Goal: Task Accomplishment & Management: Complete application form

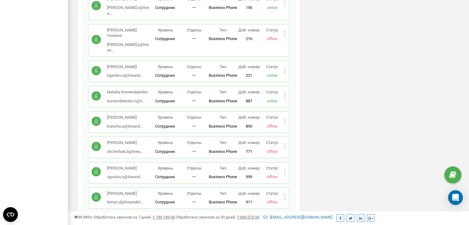
drag, startPoint x: 468, startPoint y: 130, endPoint x: 473, endPoint y: 120, distance: 11.3
click at [469, 120] on html at bounding box center [234, 31] width 469 height 1331
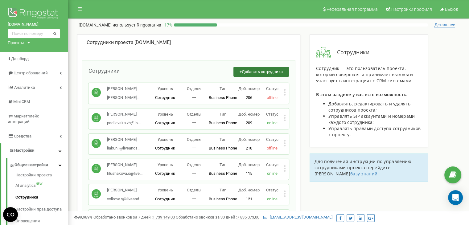
click at [258, 71] on span "Добавить сотрудника" at bounding box center [262, 71] width 41 height 5
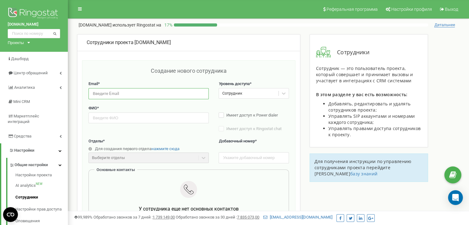
click at [147, 92] on input "email" at bounding box center [149, 93] width 120 height 11
paste input "[PERSON_NAME][EMAIL_ADDRESS][DOMAIN_NAME]"
type input "[PERSON_NAME][EMAIL_ADDRESS][DOMAIN_NAME]"
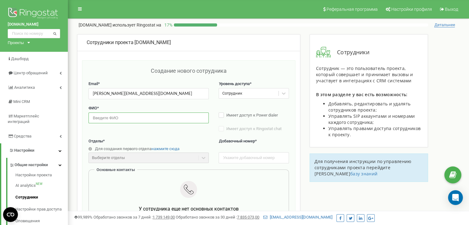
click at [175, 118] on input "text" at bounding box center [149, 118] width 120 height 11
click at [119, 118] on input "text" at bounding box center [149, 118] width 120 height 11
paste input "[PERSON_NAME]"
type input "[PERSON_NAME]"
click at [250, 153] on input "text" at bounding box center [254, 157] width 70 height 11
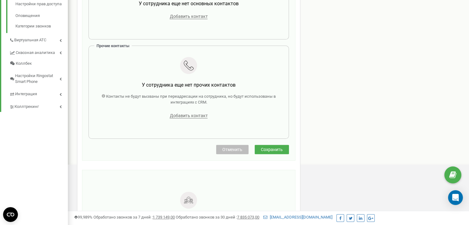
type input "998"
click at [276, 153] on button "Сохранить" at bounding box center [272, 149] width 34 height 9
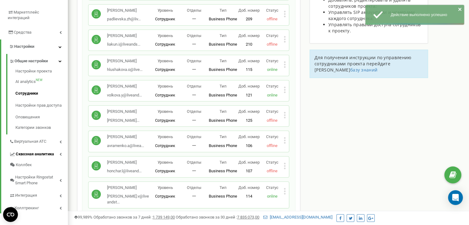
scroll to position [123, 0]
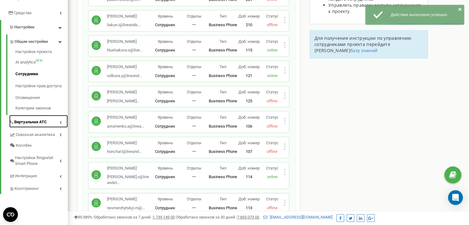
click at [32, 119] on span "Виртуальная АТС" at bounding box center [30, 122] width 33 height 6
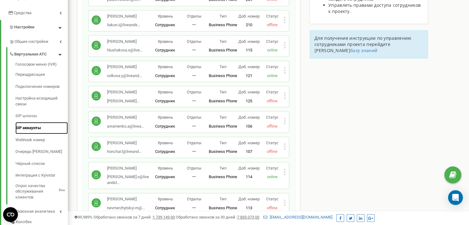
click at [29, 123] on link "SIP аккаунты" at bounding box center [41, 128] width 52 height 12
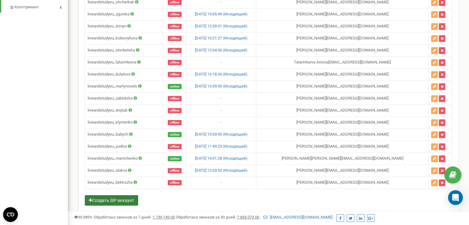
click at [100, 195] on button "Создать SIP аккаунт" at bounding box center [111, 200] width 53 height 10
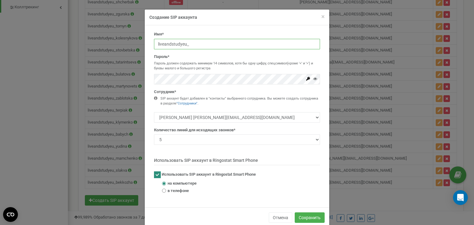
click at [184, 46] on input "liveandstudyeu_" at bounding box center [237, 44] width 166 height 10
click at [207, 44] on input "liveandstudyeu_" at bounding box center [237, 44] width 166 height 10
click at [209, 43] on input "liveandstudyeu_" at bounding box center [237, 44] width 166 height 10
paste input "Tymoshenko"
click at [189, 45] on input "liveandstudyeu_Tymoshenko" at bounding box center [237, 44] width 166 height 10
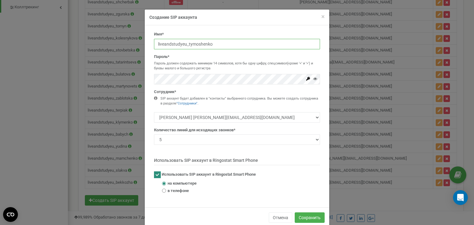
drag, startPoint x: 214, startPoint y: 43, endPoint x: 148, endPoint y: 45, distance: 66.7
click at [149, 45] on div "Имя* liveandstudyeu_tymoshenko Пароль* Пароль должен содержать минимум 14 симво…" at bounding box center [236, 114] width 175 height 167
type input "liveandstudyeu_tymoshenko"
click at [253, 119] on select "Alina Avramenko avramenko.a@liveandstudy.eu Leonid Honchar honchar.l@liveandstu…" at bounding box center [237, 117] width 166 height 10
select select "495271"
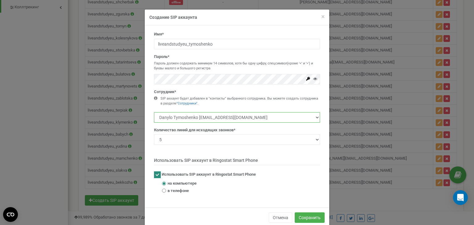
click at [154, 112] on select "Alina Avramenko avramenko.a@liveandstudy.eu Leonid Honchar honchar.l@liveandstu…" at bounding box center [237, 117] width 166 height 10
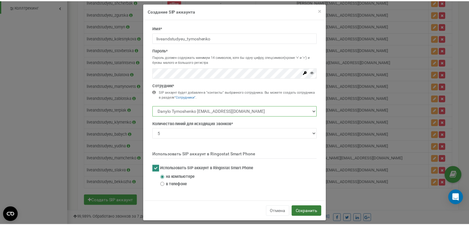
scroll to position [12, 0]
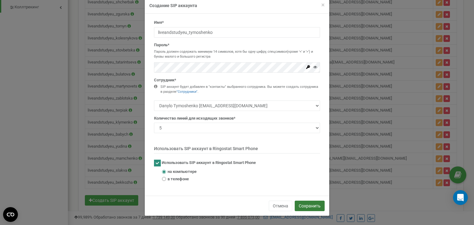
click at [303, 206] on button "Сохранить" at bounding box center [310, 206] width 30 height 10
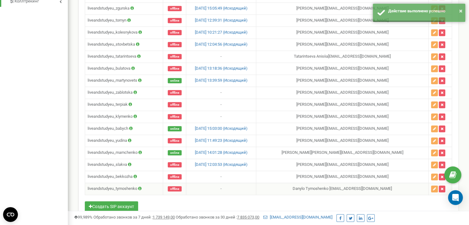
scroll to position [394, 0]
